Goal: Information Seeking & Learning: Learn about a topic

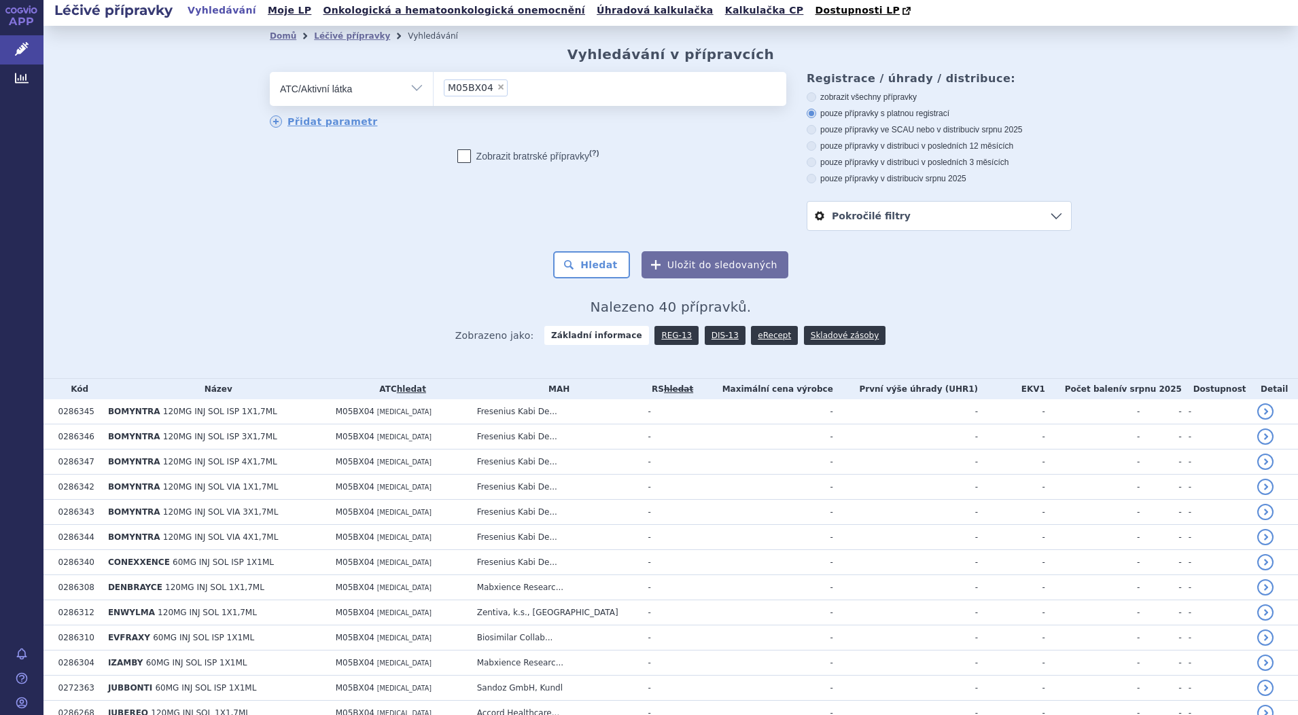
scroll to position [3, 0]
click at [497, 92] on span "×" at bounding box center [501, 88] width 8 height 8
click at [434, 92] on select "M05BX04" at bounding box center [433, 89] width 1 height 34
select select
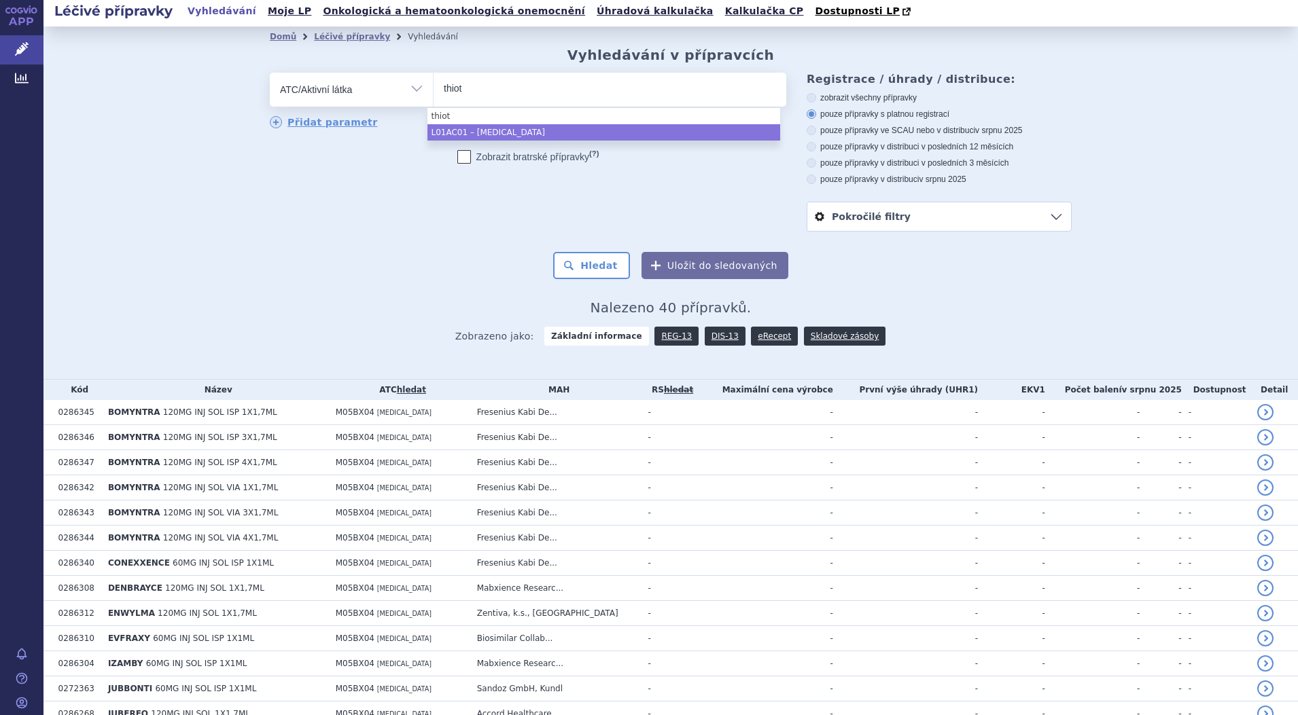
type input "thiot"
select select "L01AC01"
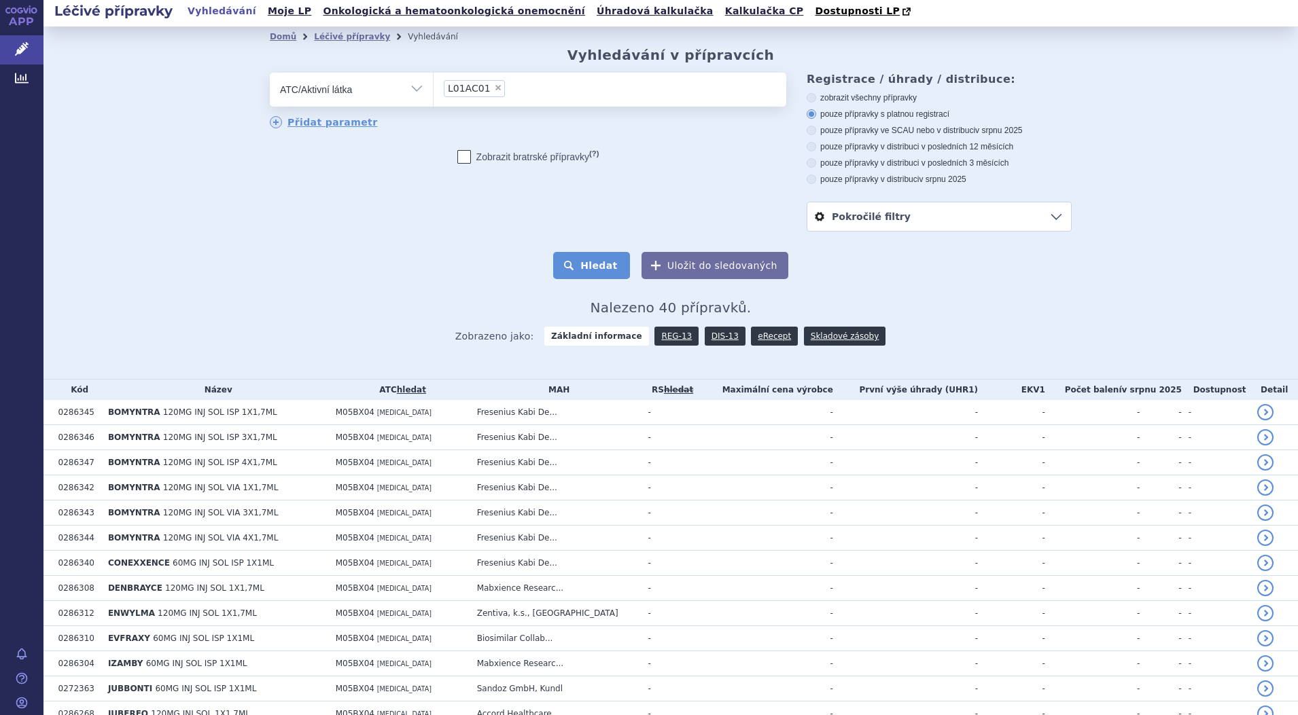
click at [592, 270] on button "Hledat" at bounding box center [591, 265] width 77 height 27
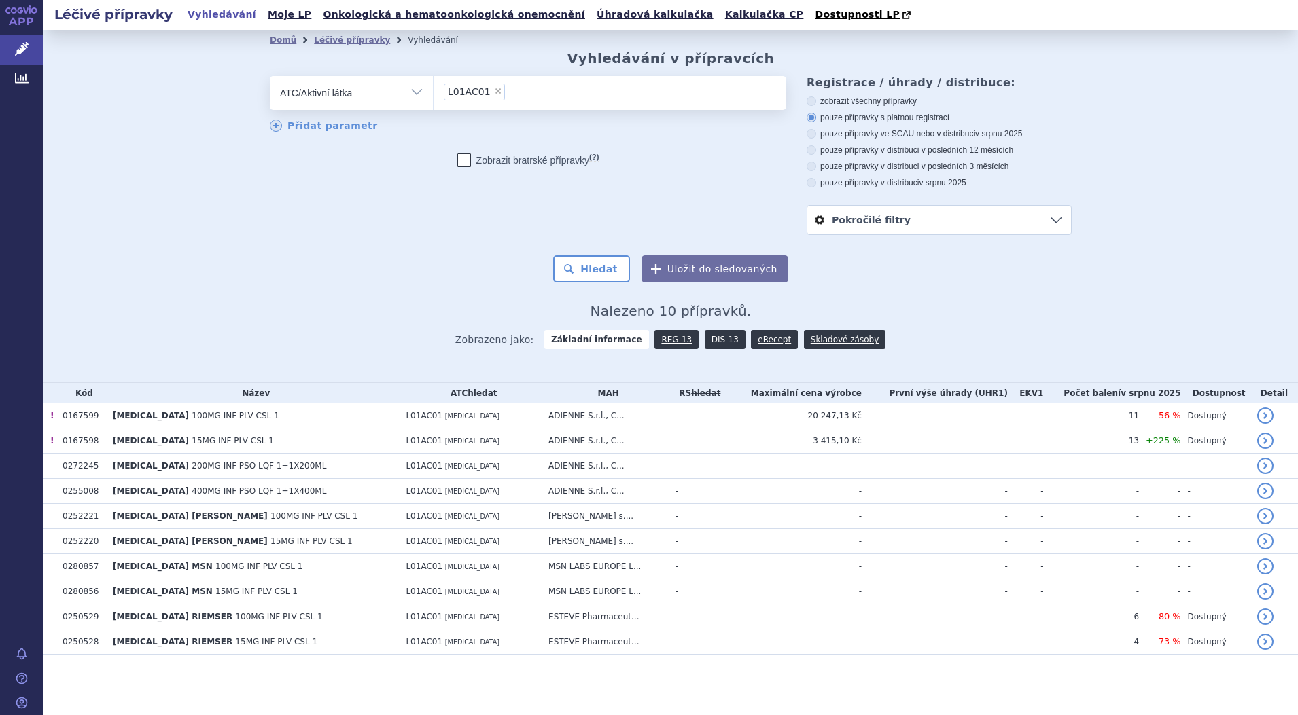
click at [724, 337] on link "DIS-13" at bounding box center [725, 339] width 41 height 19
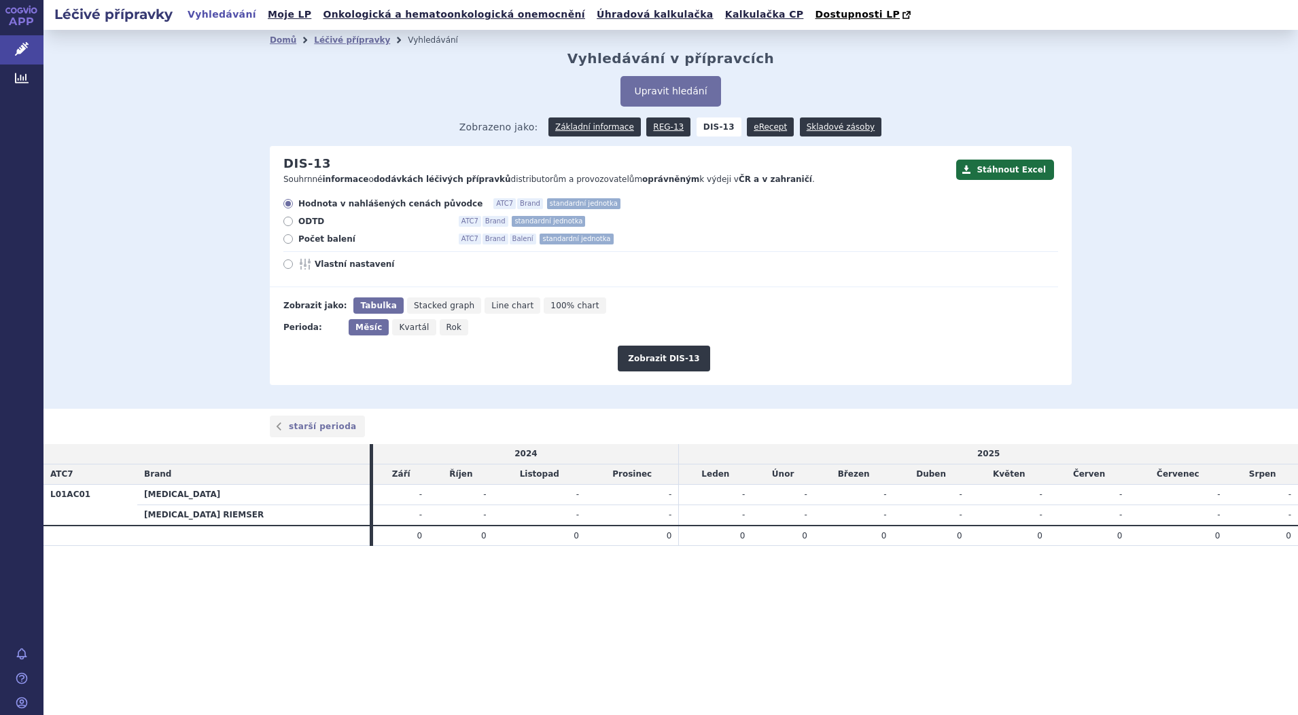
drag, startPoint x: 284, startPoint y: 241, endPoint x: 588, endPoint y: 304, distance: 310.8
click at [285, 241] on icon at bounding box center [288, 239] width 10 height 10
click at [285, 241] on input "Počet balení ATC7 Brand Balení standardní jednotka" at bounding box center [289, 240] width 9 height 9
radio input "true"
drag, startPoint x: 671, startPoint y: 351, endPoint x: 682, endPoint y: 355, distance: 11.6
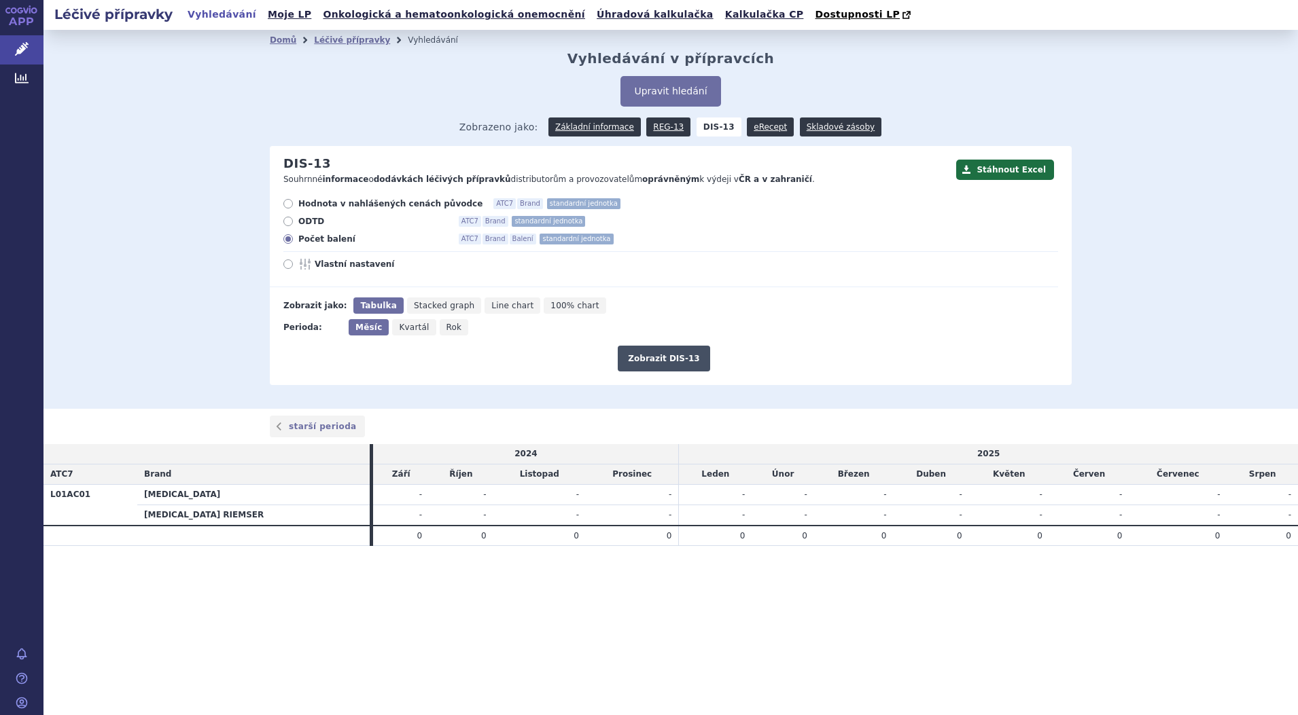
click at [673, 351] on button "Zobrazit DIS-13" at bounding box center [664, 359] width 92 height 26
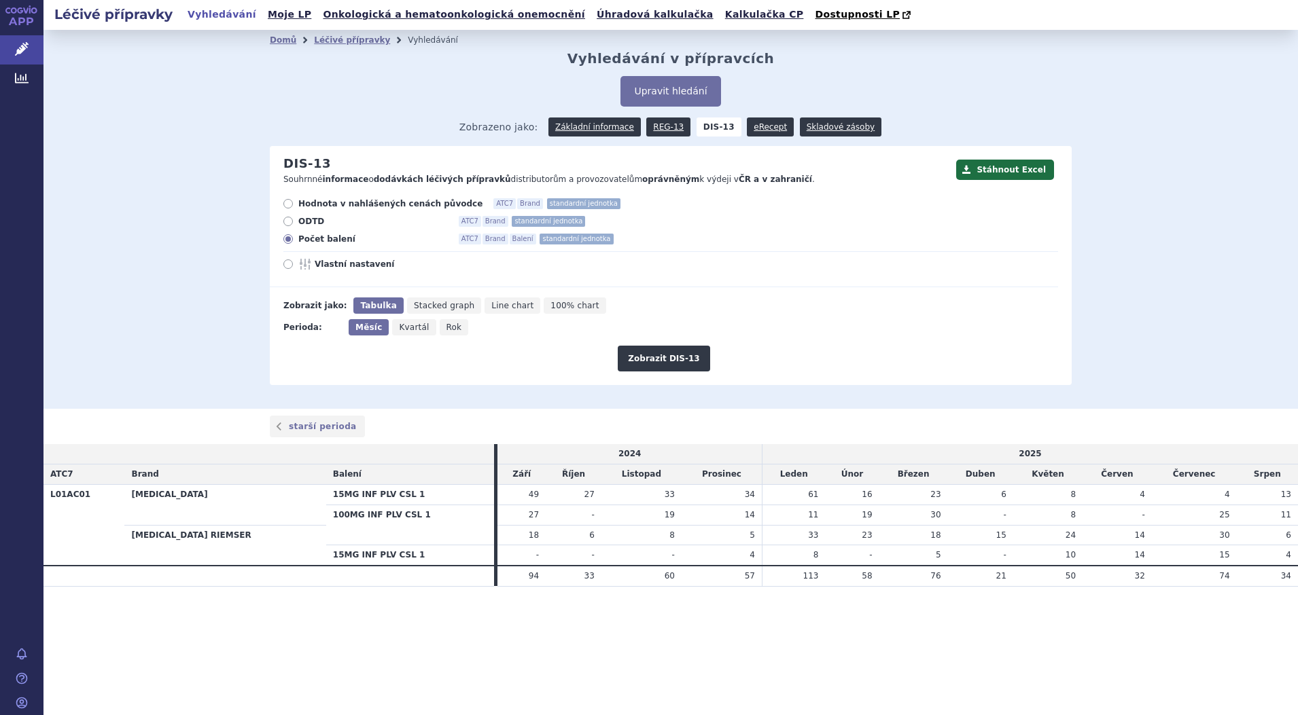
click at [447, 325] on span "Rok" at bounding box center [454, 328] width 16 height 10
click at [447, 325] on input "Rok" at bounding box center [444, 323] width 9 height 9
radio input "true"
click at [678, 354] on button "Zobrazit DIS-13" at bounding box center [664, 359] width 92 height 26
